Goal: Information Seeking & Learning: Learn about a topic

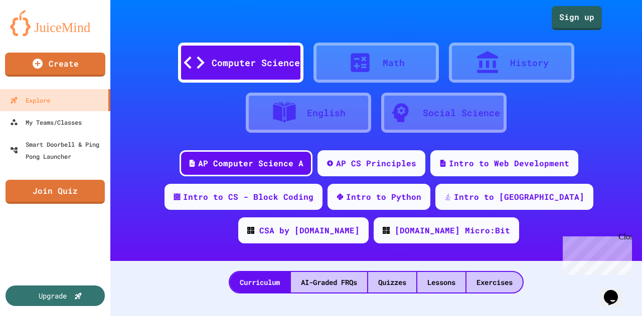
click at [378, 60] on div at bounding box center [364, 62] width 35 height 25
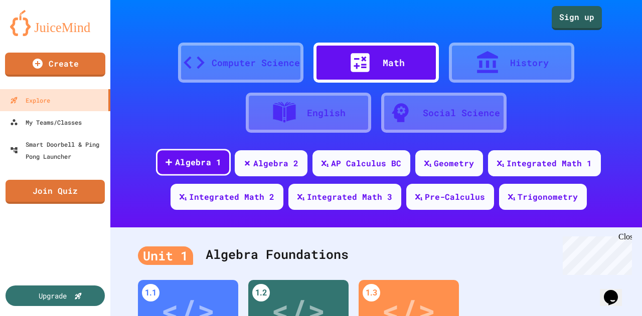
click at [195, 159] on div "Algebra 1" at bounding box center [197, 162] width 47 height 13
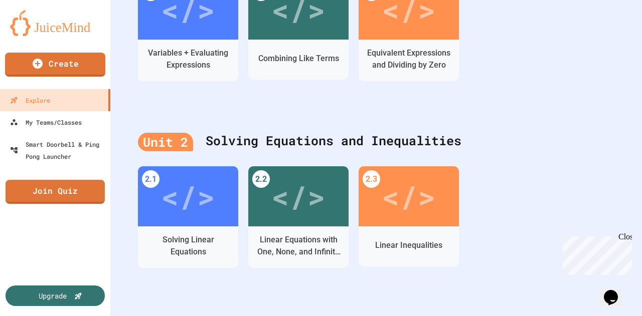
scroll to position [251, 0]
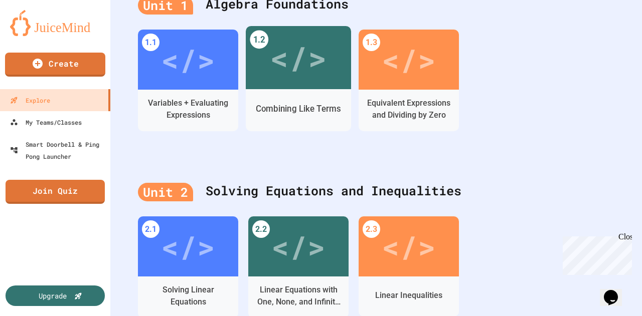
click at [283, 110] on div "Combining Like Terms" at bounding box center [298, 109] width 85 height 13
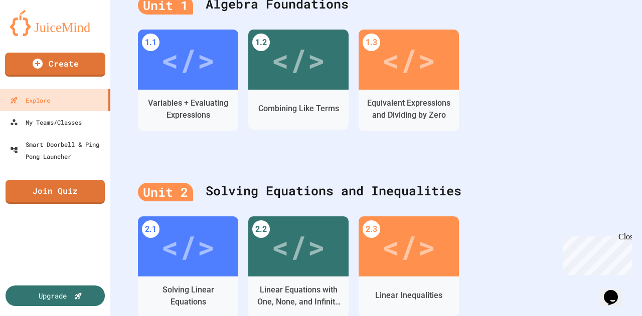
drag, startPoint x: 546, startPoint y: 28, endPoint x: 551, endPoint y: 47, distance: 19.1
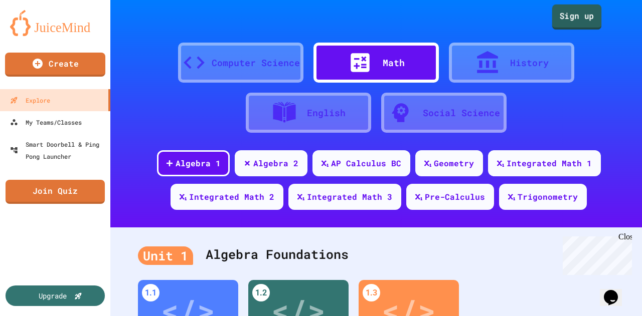
click at [582, 17] on link "Sign up" at bounding box center [577, 17] width 50 height 25
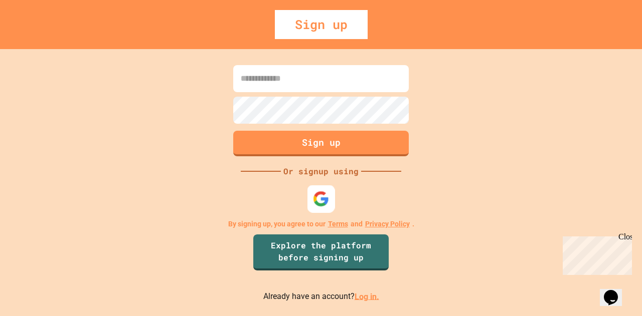
click at [316, 201] on img at bounding box center [321, 199] width 17 height 17
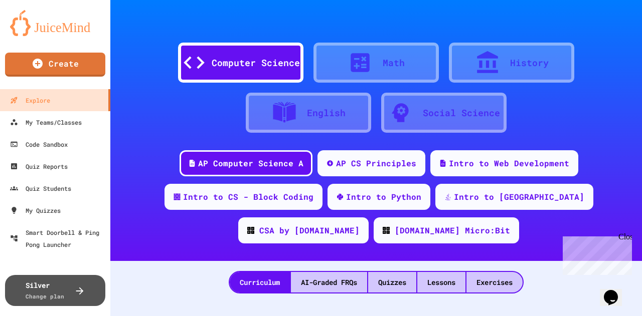
click at [376, 53] on div at bounding box center [364, 62] width 35 height 25
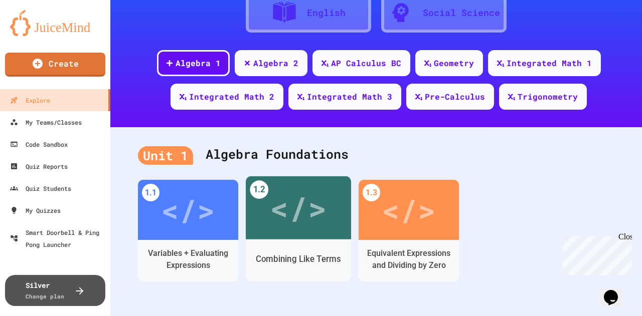
scroll to position [201, 0]
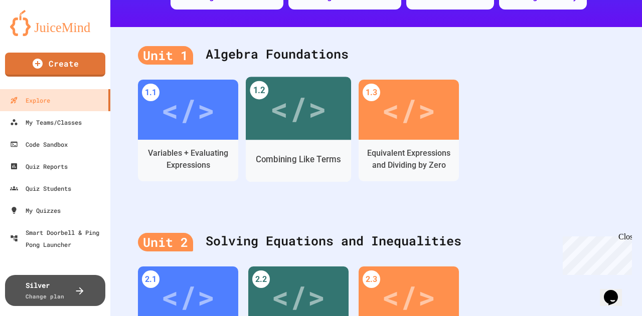
click at [313, 142] on div "Combining Like Terms" at bounding box center [298, 161] width 105 height 42
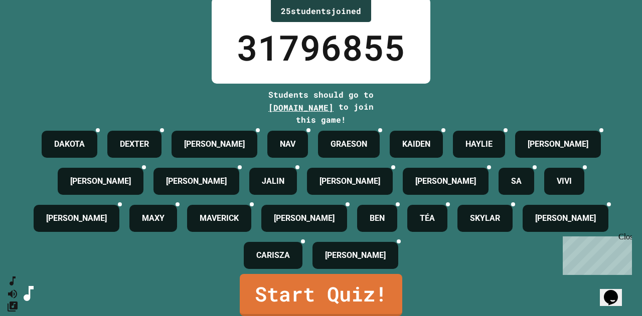
scroll to position [71, 0]
click at [328, 281] on link "Start Quiz!" at bounding box center [321, 294] width 160 height 44
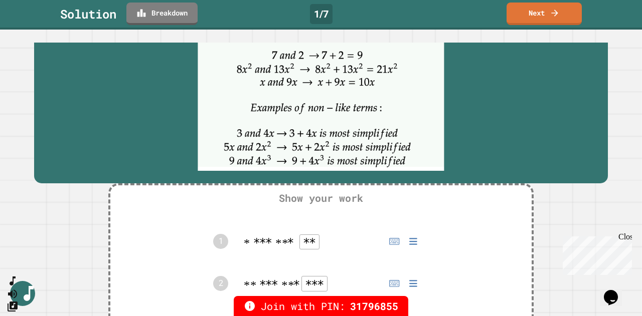
scroll to position [301, 0]
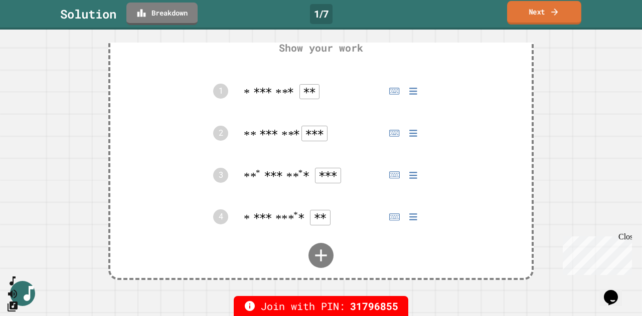
click at [544, 11] on link "Next" at bounding box center [544, 13] width 74 height 24
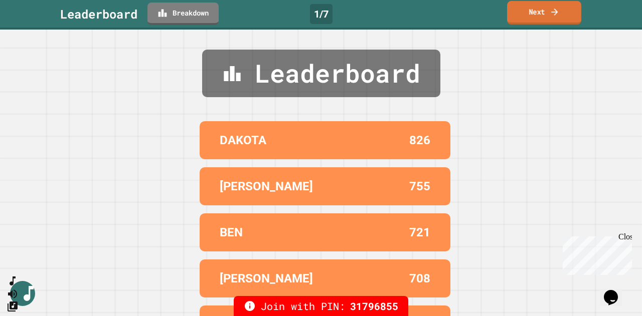
click at [544, 11] on link "Next" at bounding box center [544, 13] width 74 height 24
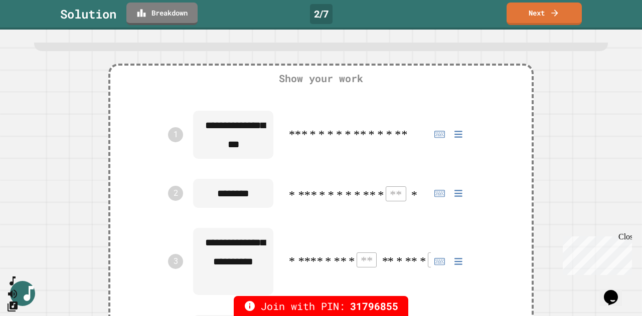
scroll to position [50, 0]
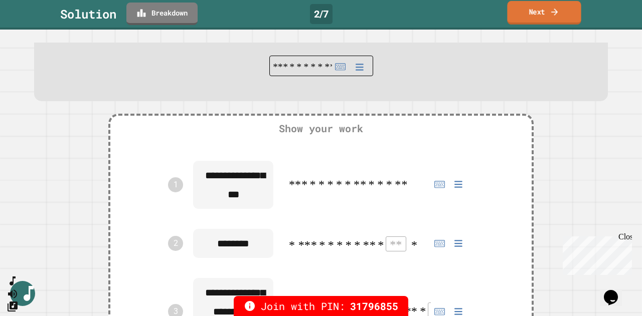
click at [537, 12] on link "Next" at bounding box center [544, 13] width 74 height 24
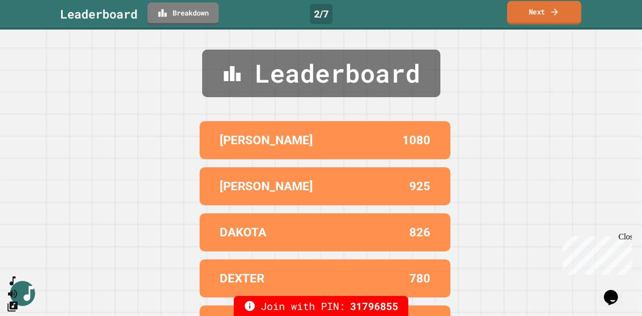
click at [537, 12] on link "Next" at bounding box center [544, 13] width 74 height 24
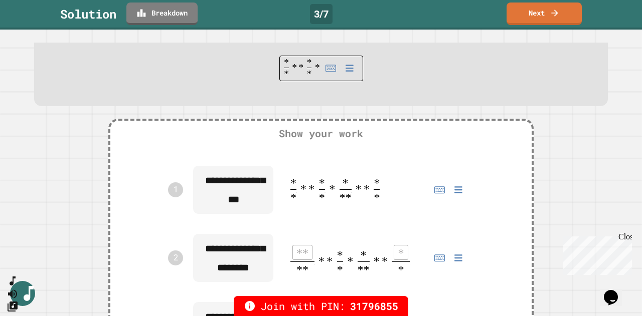
scroll to position [0, 0]
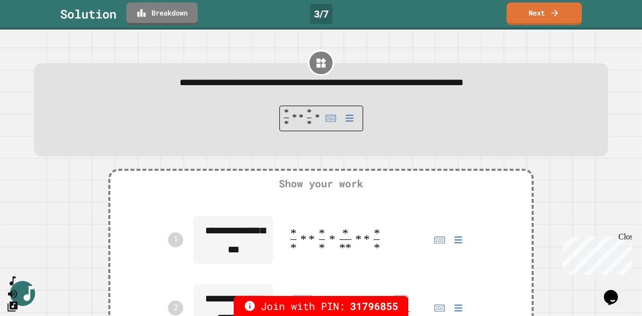
click at [396, 21] on div "Solution Breakdown 3 / 7 Next" at bounding box center [321, 14] width 642 height 23
click at [530, 13] on link "Next" at bounding box center [543, 13] width 73 height 24
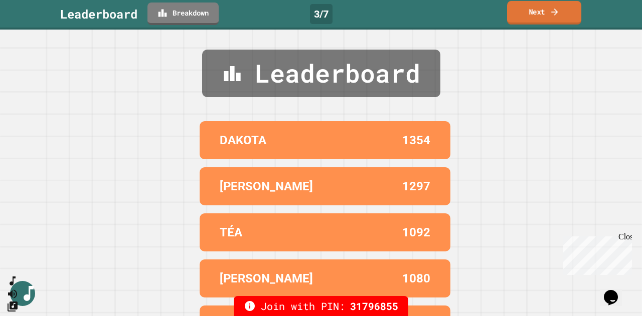
click at [563, 11] on link "Next" at bounding box center [544, 13] width 74 height 24
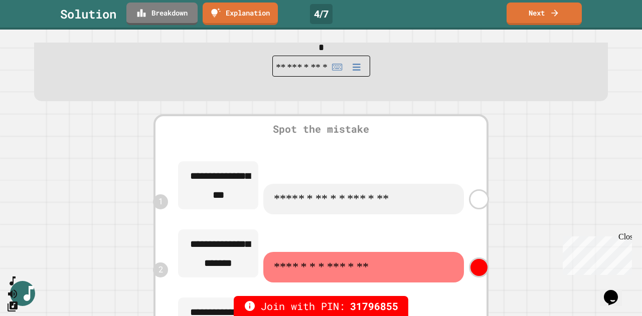
scroll to position [100, 0]
